Goal: Information Seeking & Learning: Learn about a topic

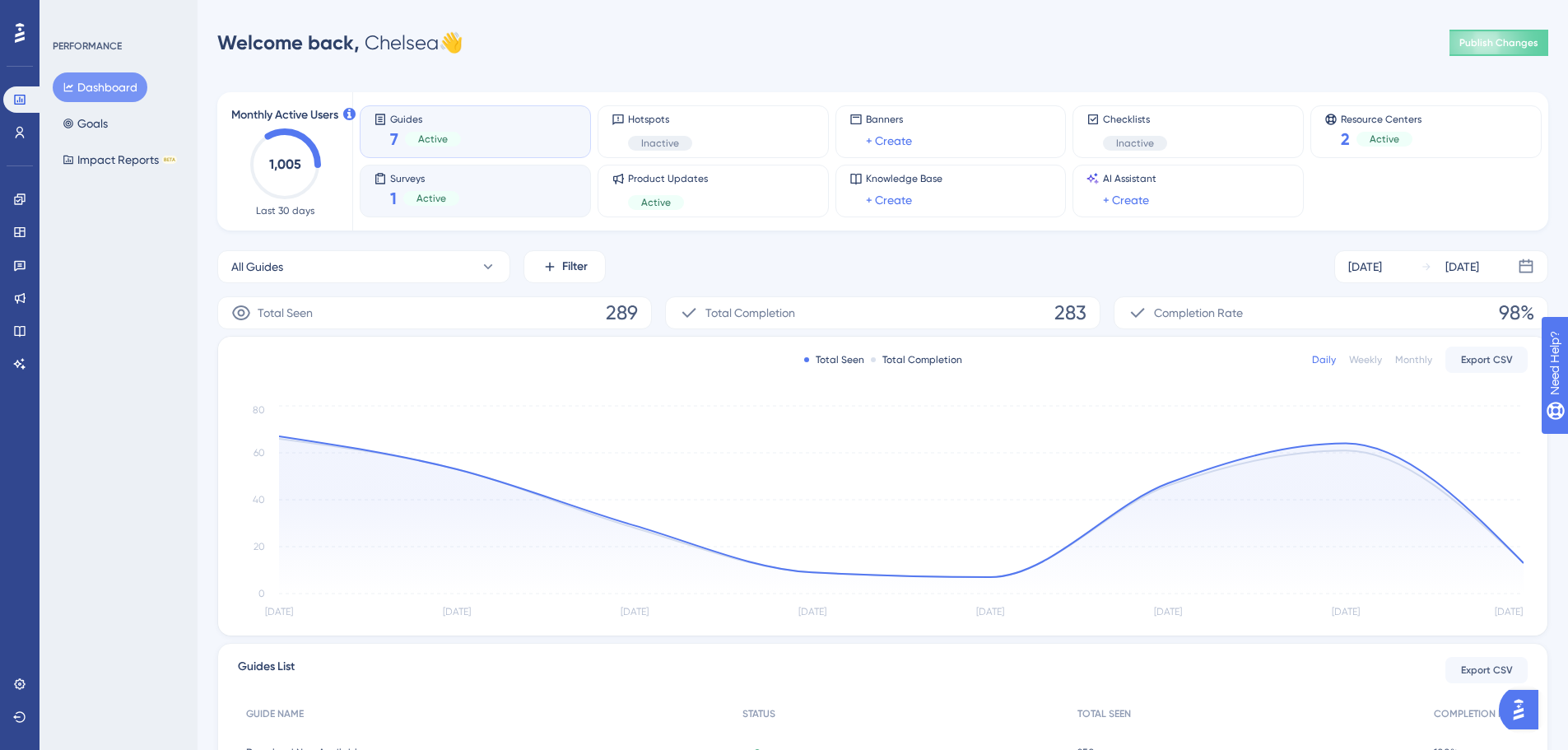
click at [489, 187] on div "Surveys 1 Active" at bounding box center [474, 191] width 203 height 38
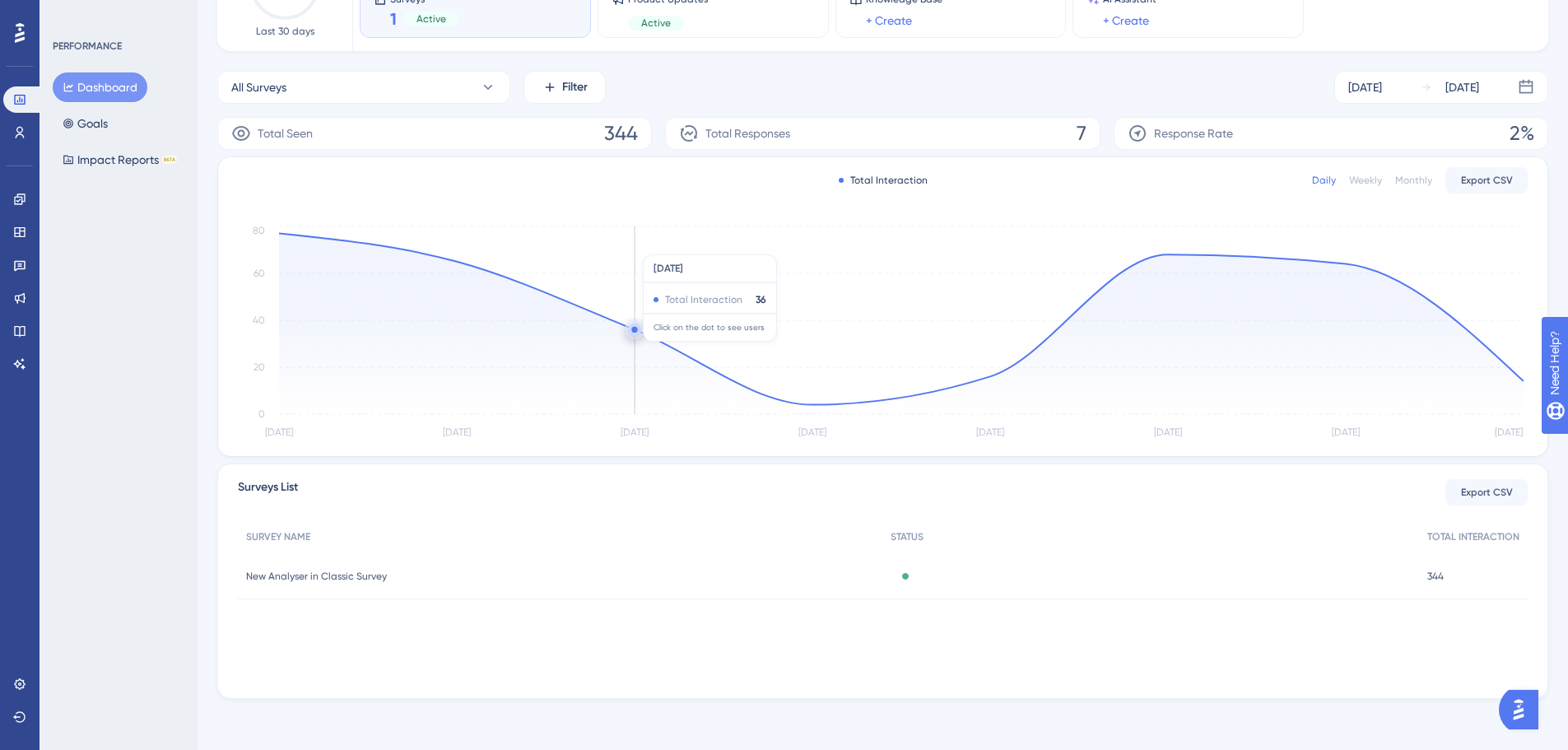
scroll to position [181, 0]
click at [366, 565] on div "New Analyser in Classic Survey New Analyser in Classic Survey" at bounding box center [560, 574] width 645 height 46
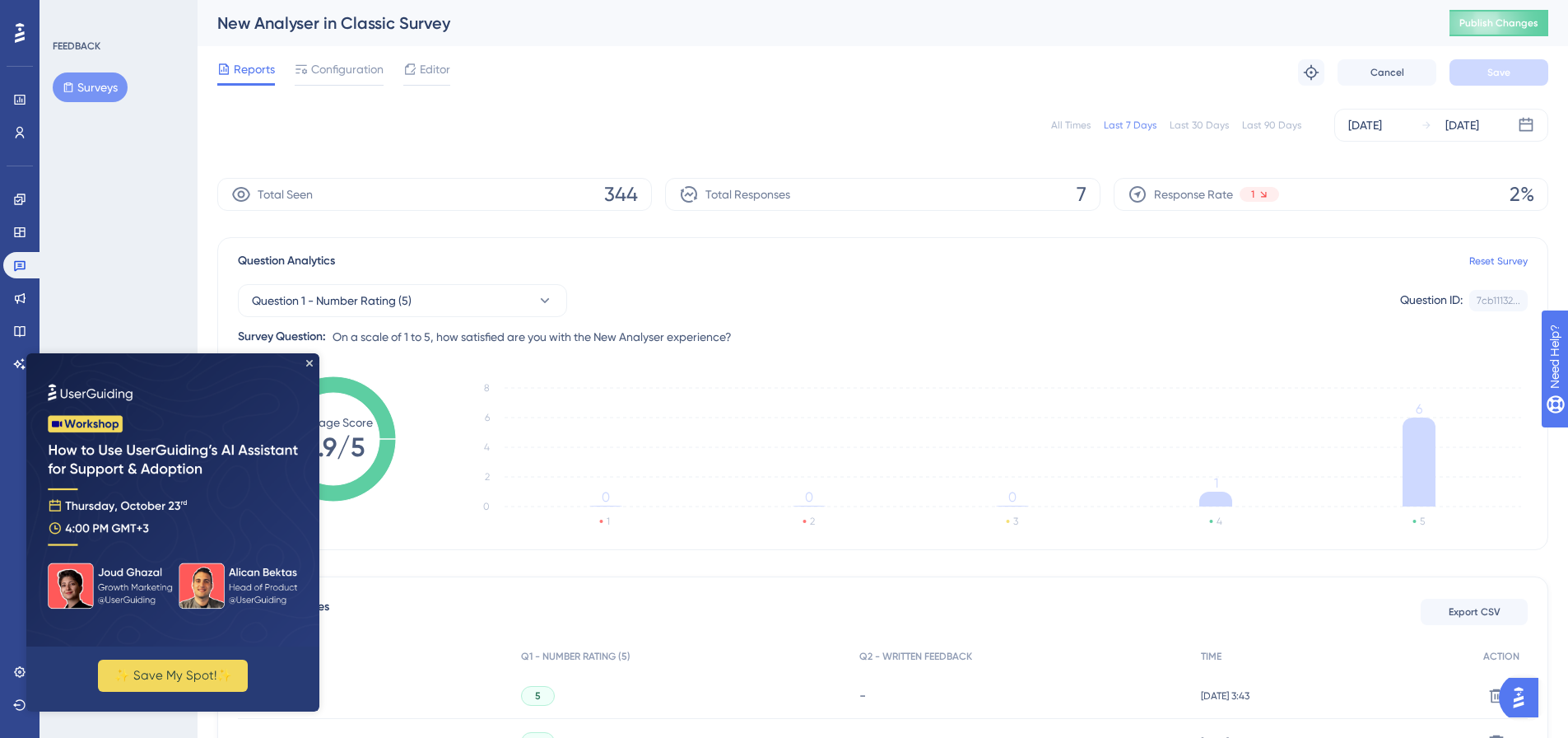
click at [1080, 129] on div "All Times" at bounding box center [1071, 125] width 40 height 13
drag, startPoint x: 310, startPoint y: 364, endPoint x: 340, endPoint y: 716, distance: 353.3
click at [310, 364] on icon "Close Preview" at bounding box center [309, 363] width 7 height 7
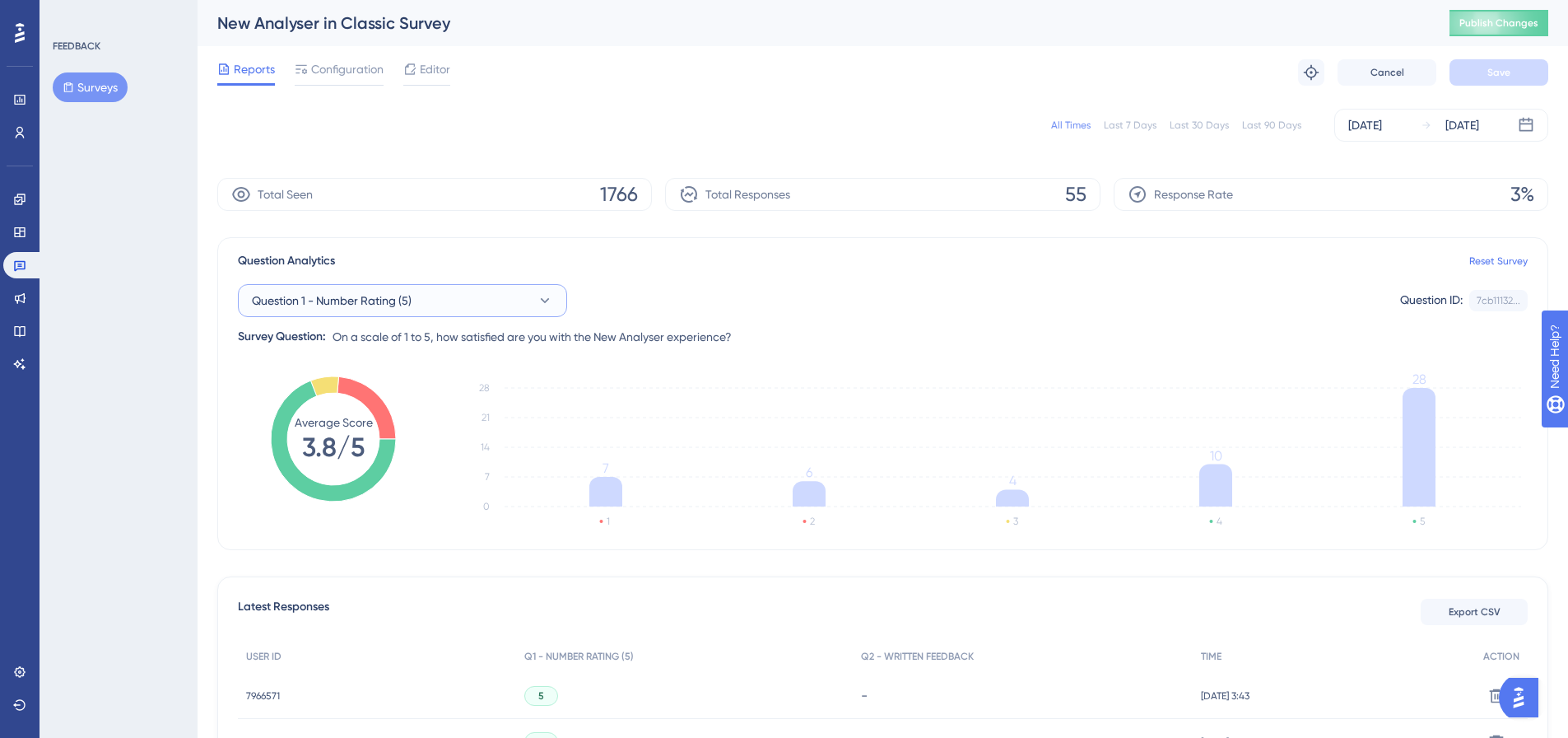
click at [552, 289] on button "Question 1 - Number Rating (5)" at bounding box center [403, 300] width 329 height 33
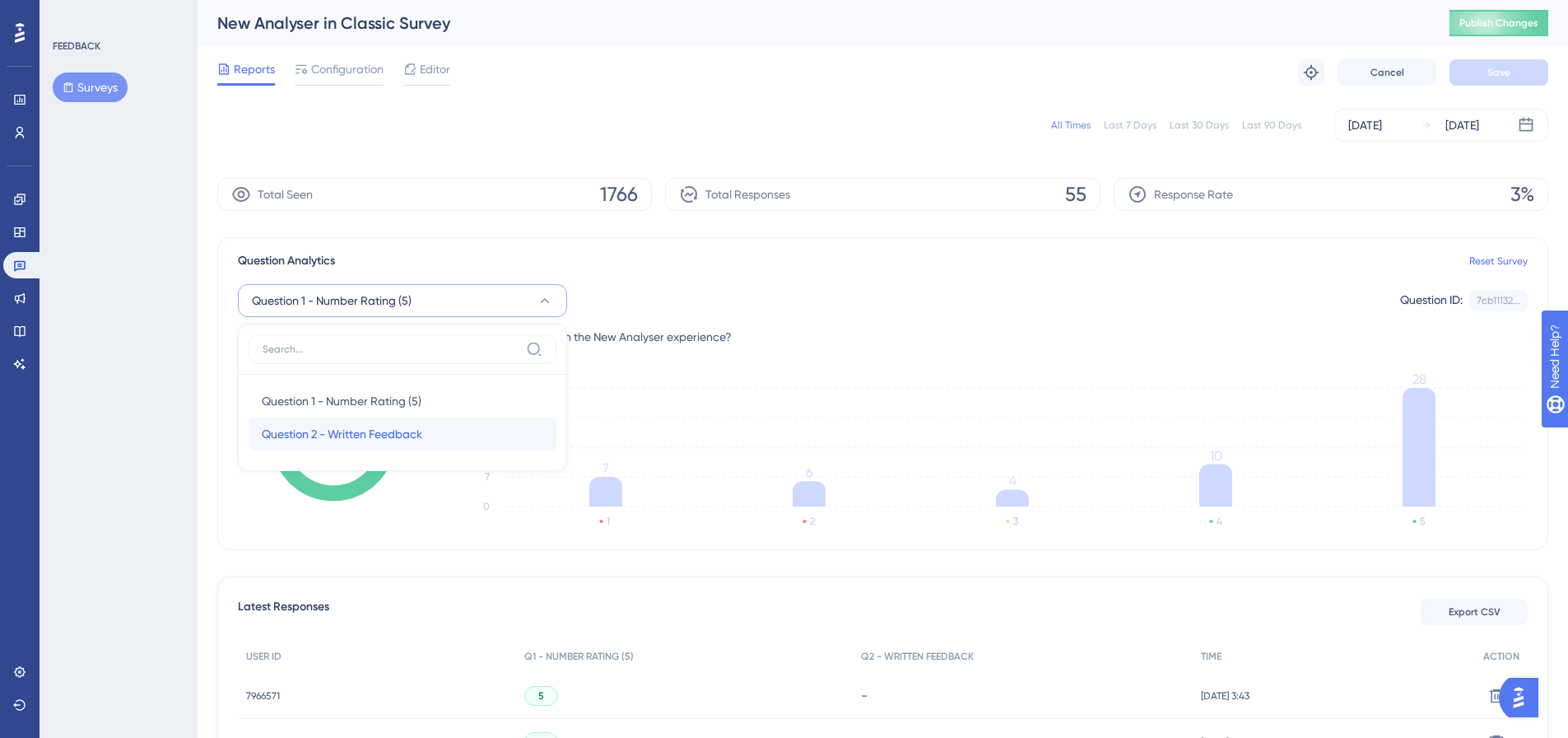
click at [340, 438] on span "Question 2 - Written Feedback" at bounding box center [342, 434] width 161 height 20
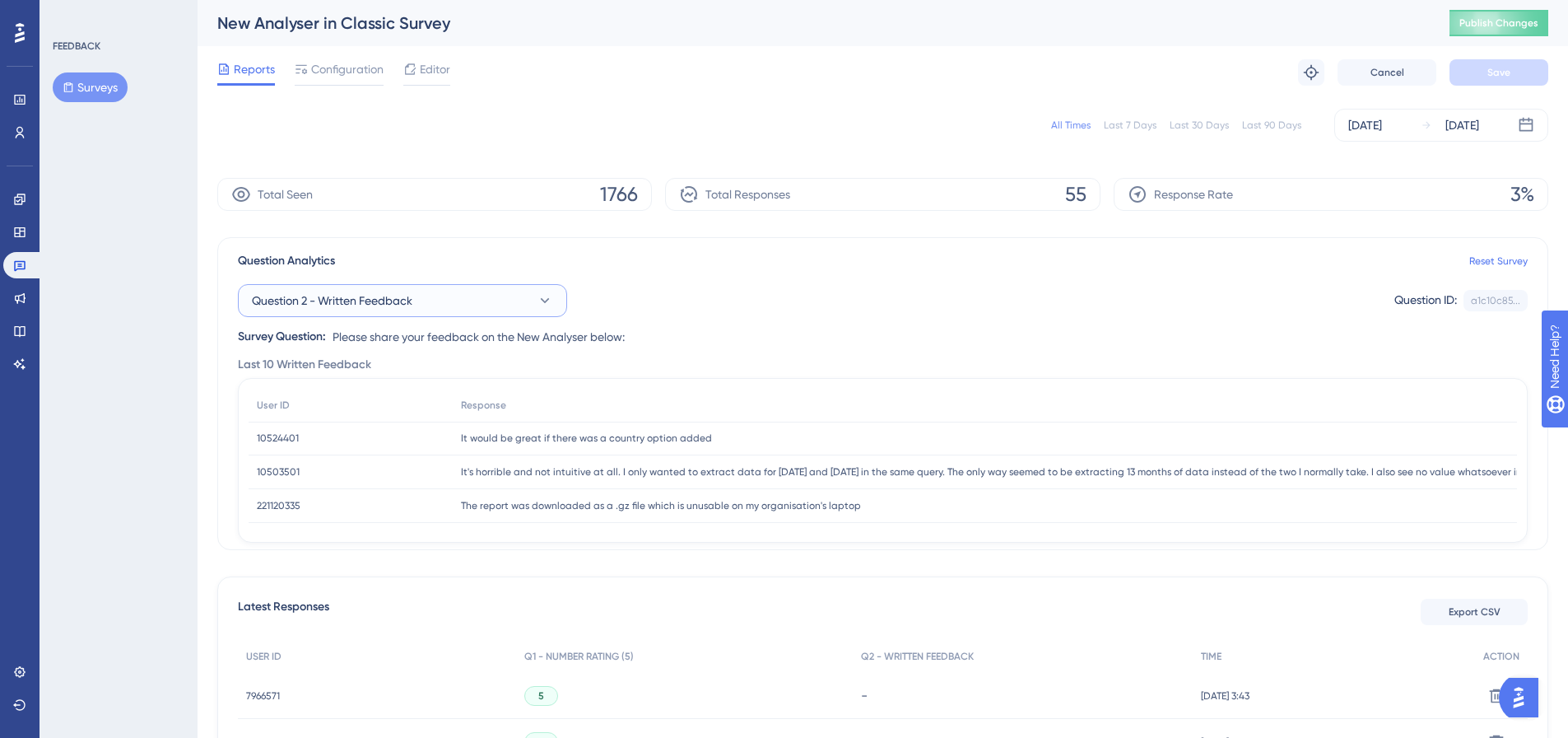
click at [532, 291] on button "Question 2 - Written Feedback" at bounding box center [403, 300] width 329 height 33
click at [405, 394] on span "Question 1 - Number Rating (5)" at bounding box center [341, 401] width 160 height 20
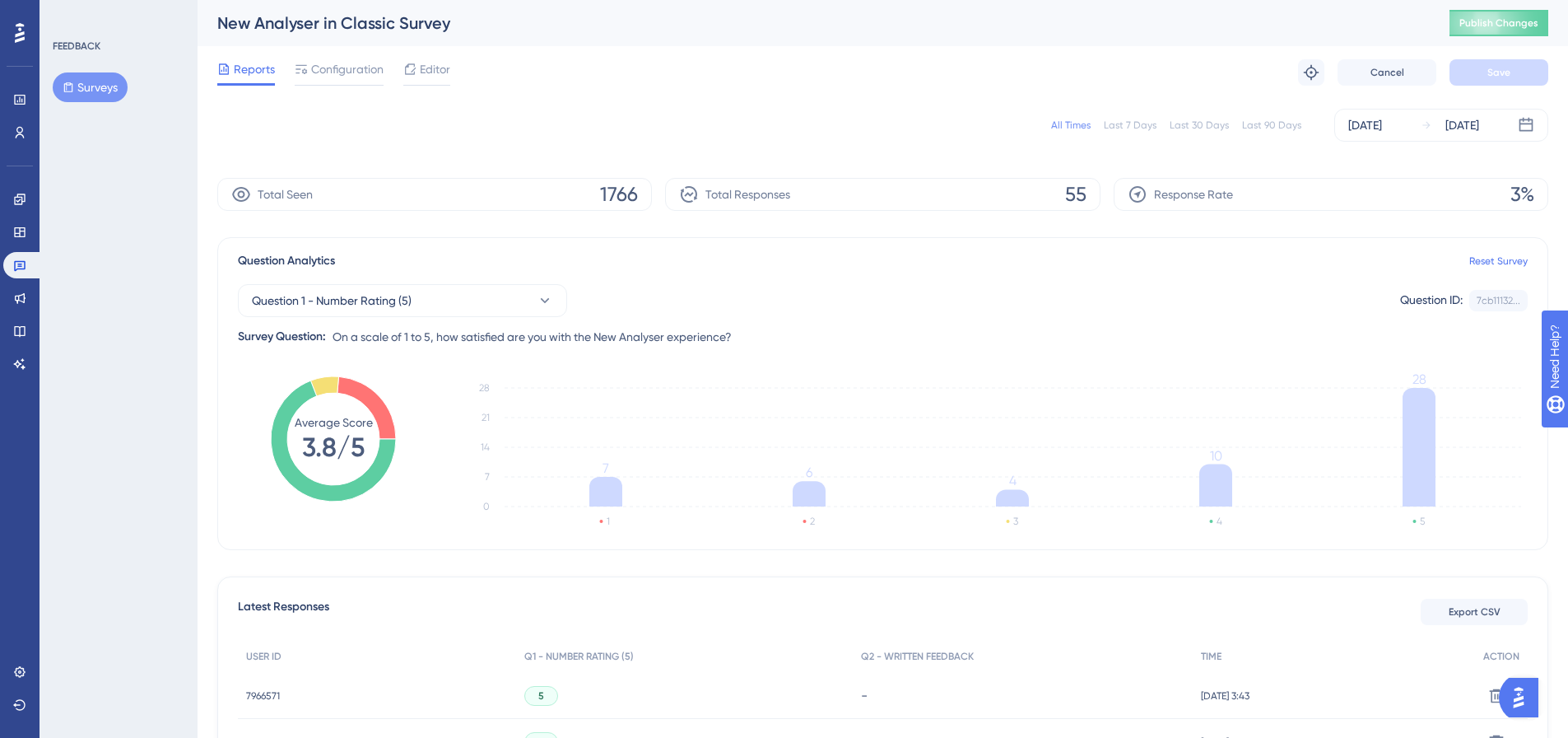
click at [1223, 119] on div "Last 30 Days" at bounding box center [1199, 125] width 60 height 13
click at [1154, 120] on div "Last 7 Days" at bounding box center [1130, 125] width 53 height 13
click at [1074, 129] on div "All Times" at bounding box center [1071, 125] width 40 height 13
click at [459, 290] on button "Question 1 - Number Rating (5)" at bounding box center [403, 300] width 329 height 33
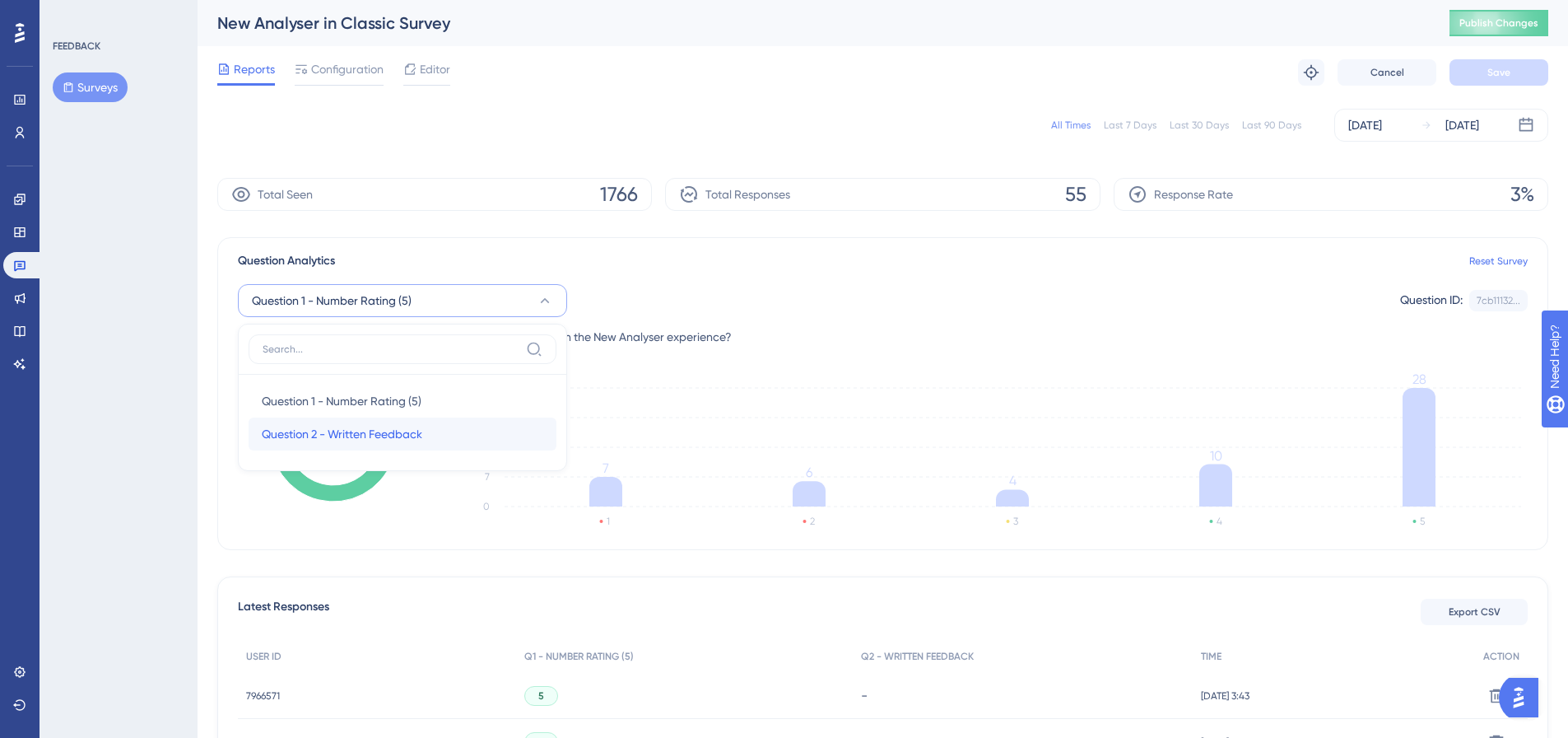
click at [366, 424] on span "Question 2 - Written Feedback" at bounding box center [342, 434] width 161 height 20
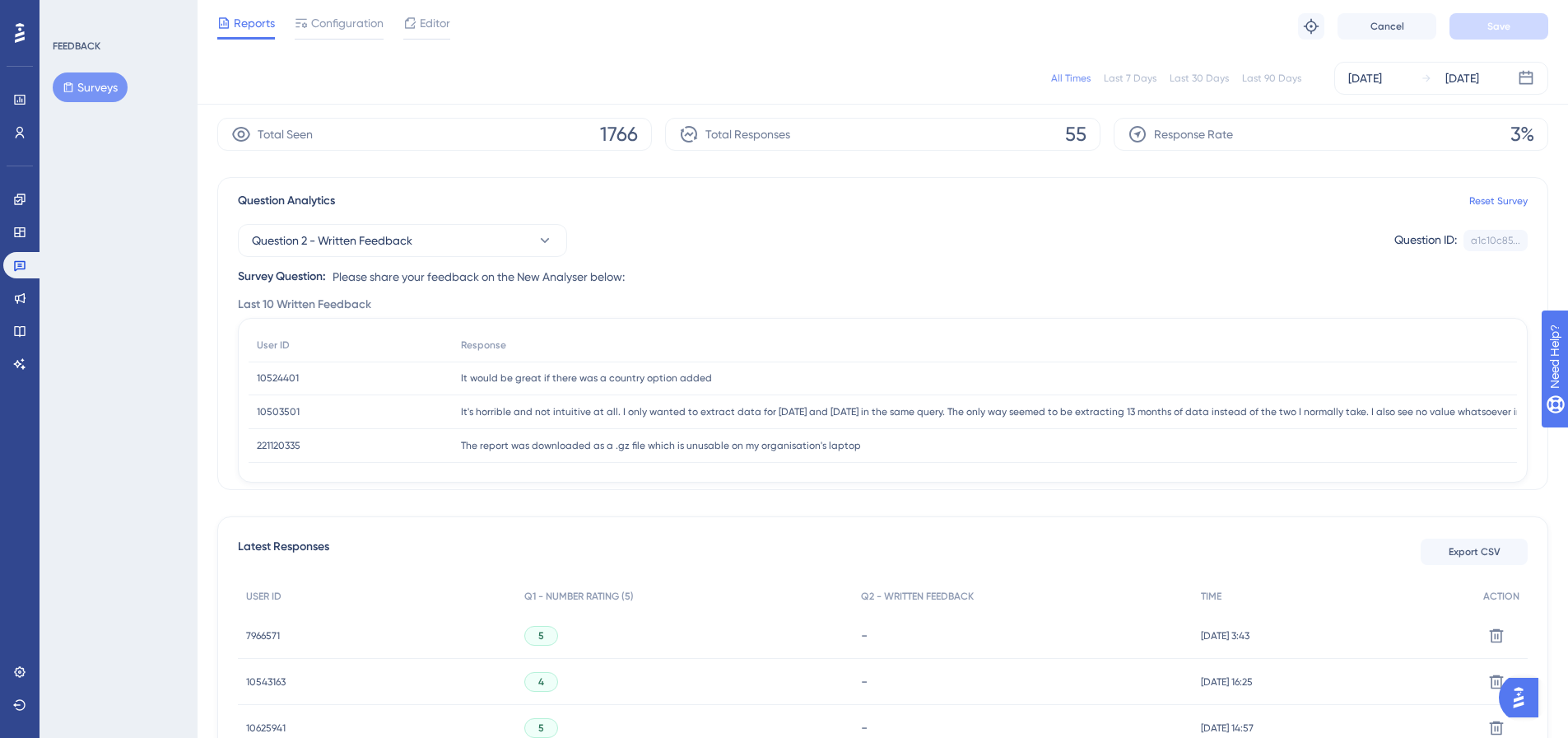
scroll to position [82, 0]
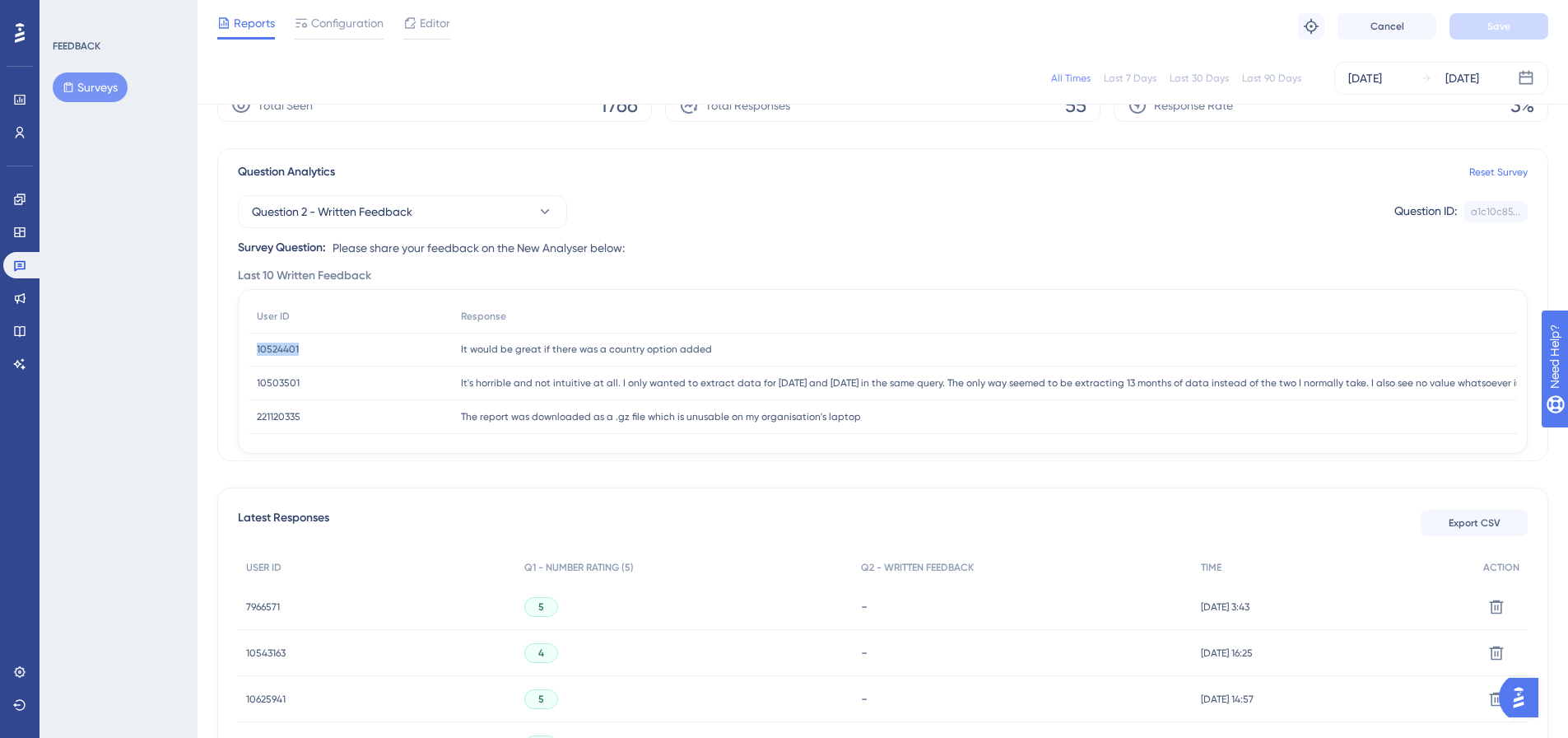
drag, startPoint x: 328, startPoint y: 354, endPoint x: 258, endPoint y: 355, distance: 70.0
click at [258, 355] on div "10524401 10524401" at bounding box center [351, 350] width 204 height 34
copy span "10524401"
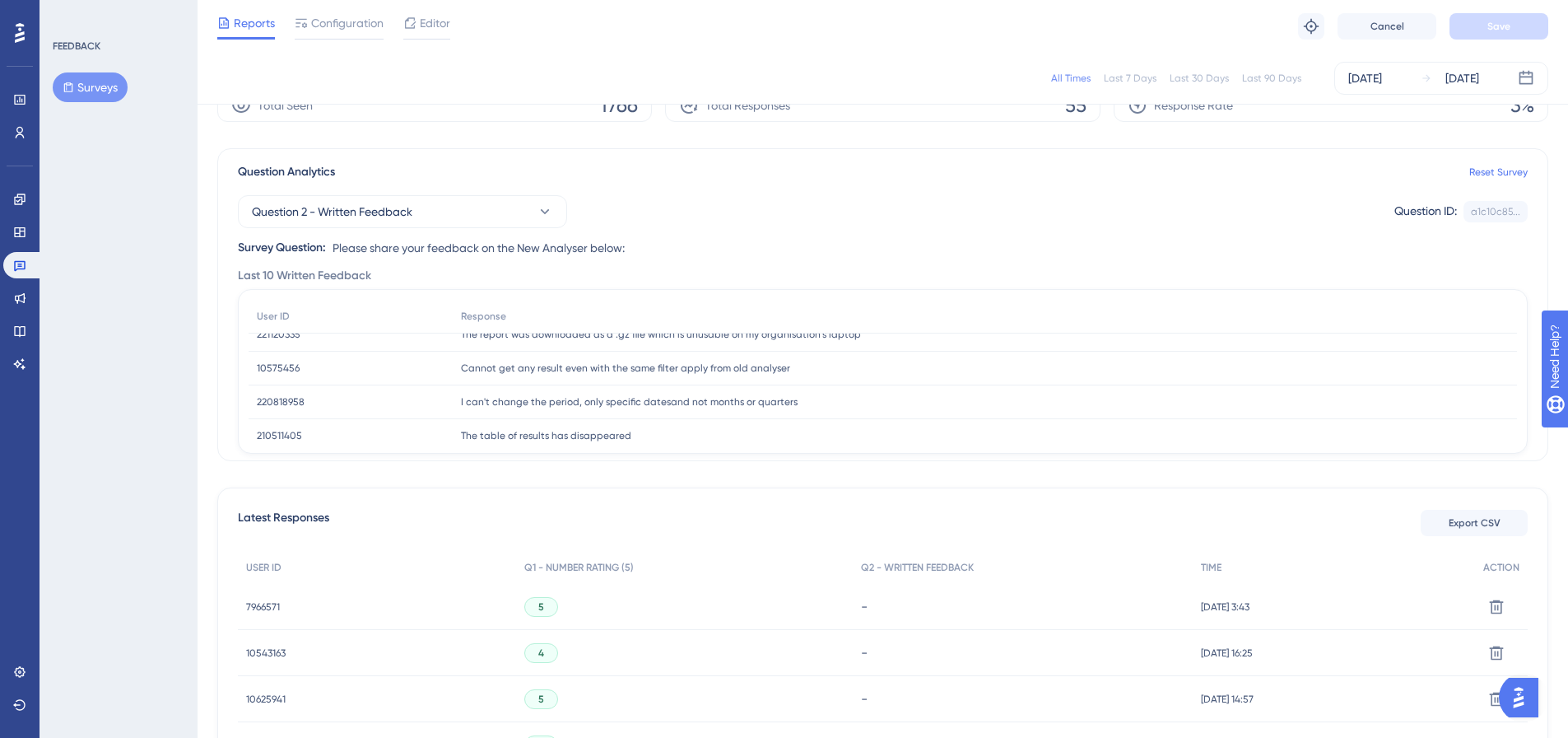
scroll to position [0, 0]
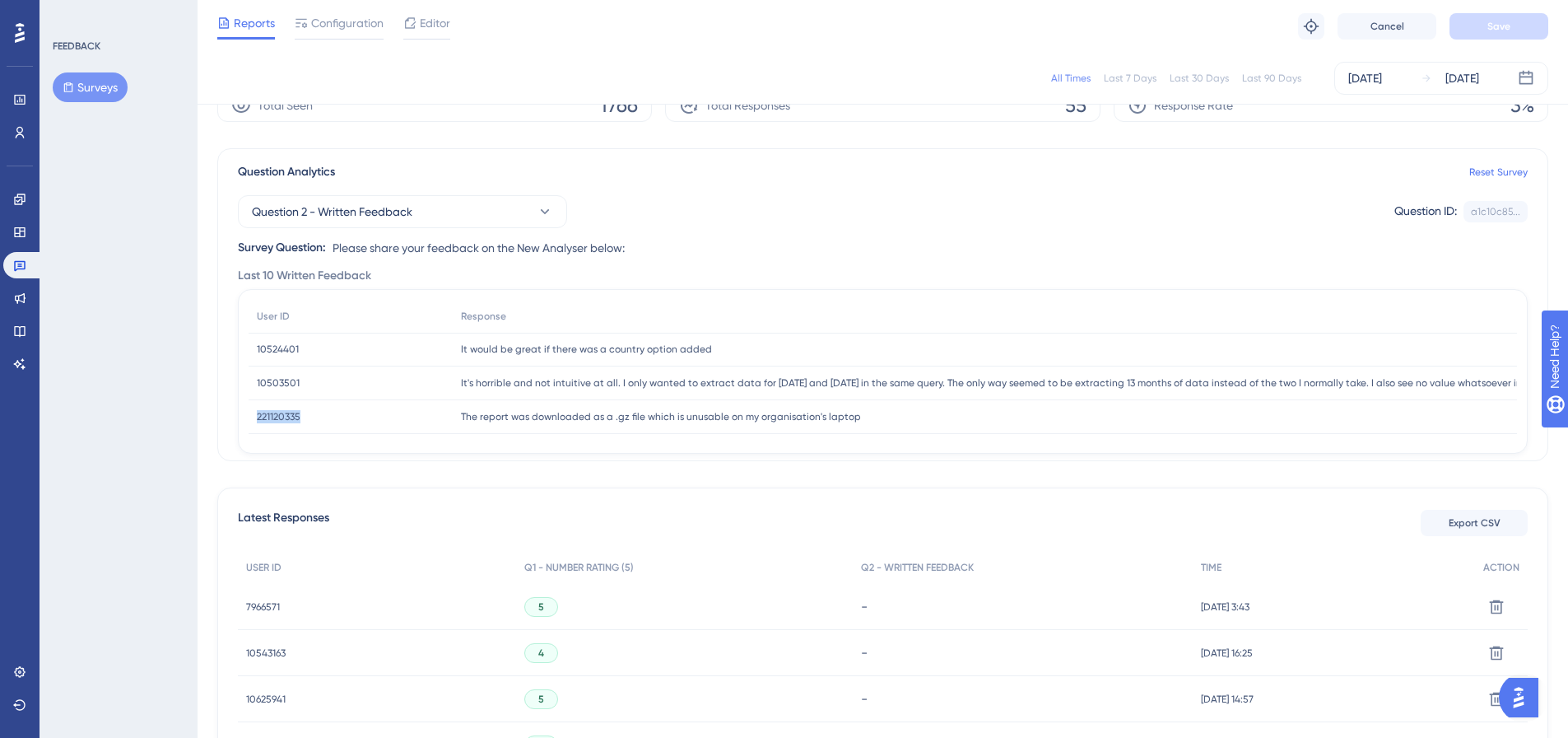
drag, startPoint x: 299, startPoint y: 419, endPoint x: 264, endPoint y: 412, distance: 35.7
click at [252, 421] on div "221120335 221120335" at bounding box center [351, 417] width 204 height 34
copy span "221120335"
drag, startPoint x: 865, startPoint y: 424, endPoint x: 489, endPoint y: 424, distance: 376.0
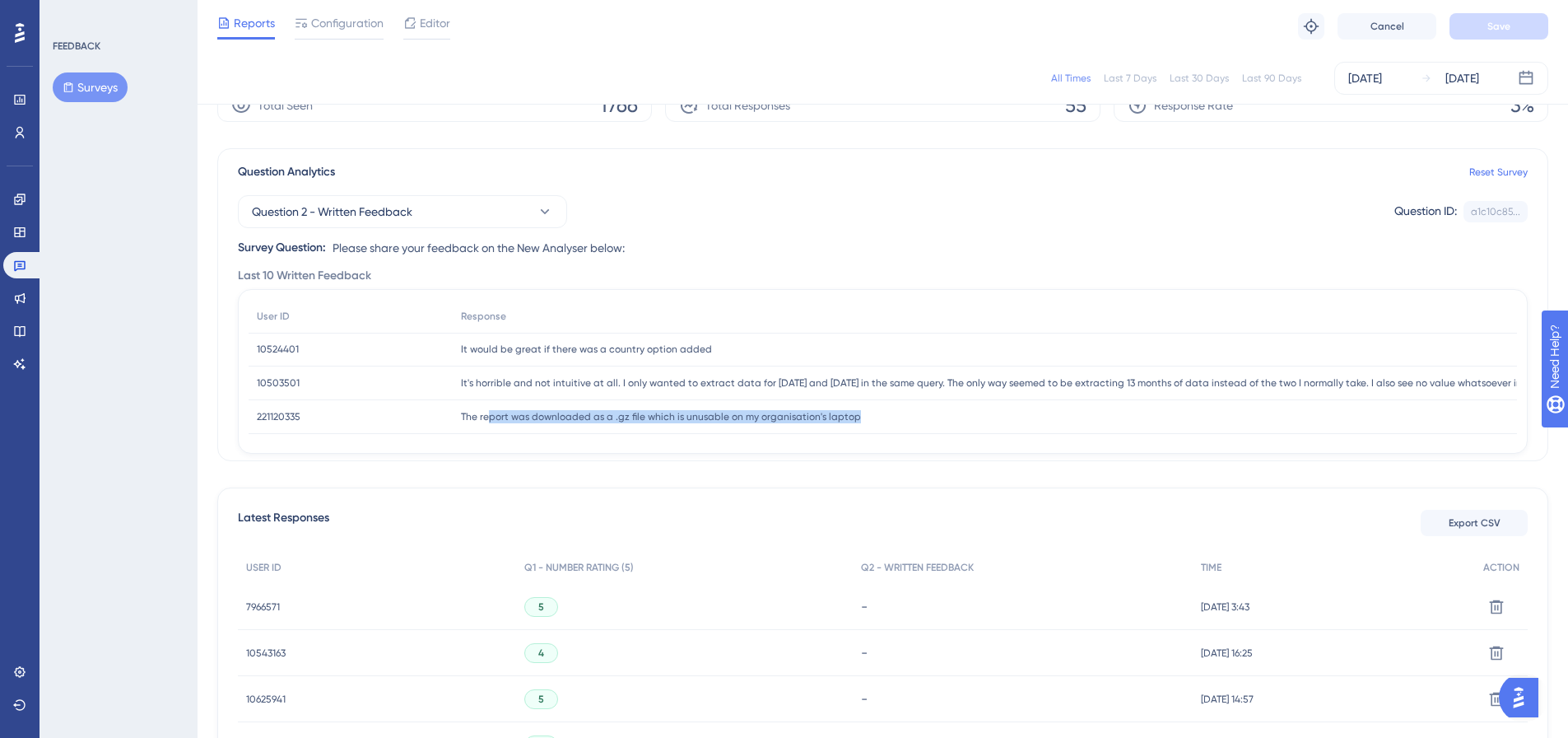
drag, startPoint x: 859, startPoint y: 421, endPoint x: 338, endPoint y: 419, distance: 521.0
click at [0, 0] on div "221120335 221120335 The report was downloaded as a .gz file which is unusable o…" at bounding box center [0, 0] width 0 height 0
copy div "221120335 The report was downloaded as a .gz file which is unusable on my organ…"
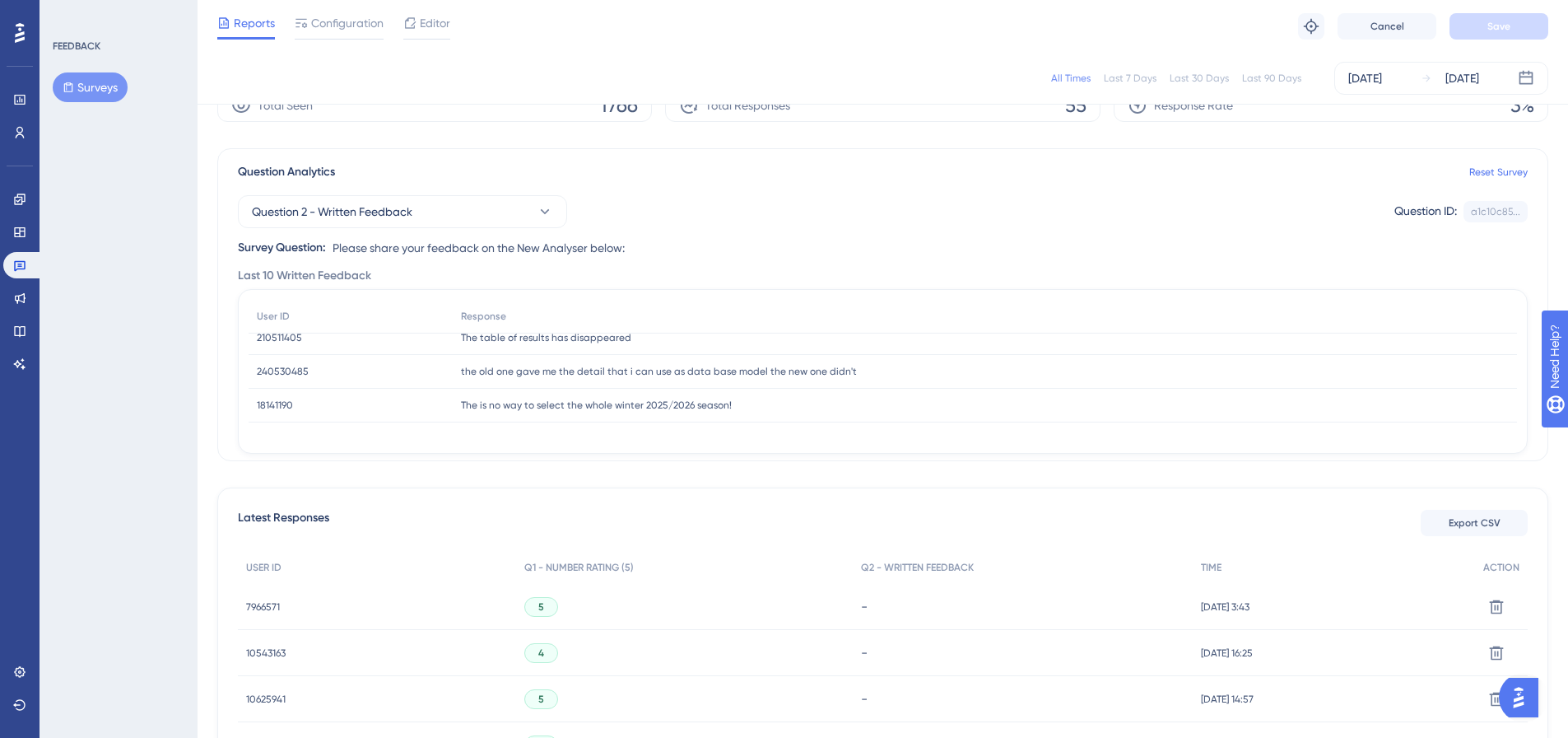
scroll to position [185, 0]
drag, startPoint x: 302, startPoint y: 399, endPoint x: 251, endPoint y: 402, distance: 51.1
click at [251, 402] on div "18141190 18141190" at bounding box center [351, 401] width 204 height 34
copy span "18141190"
